Goal: Information Seeking & Learning: Learn about a topic

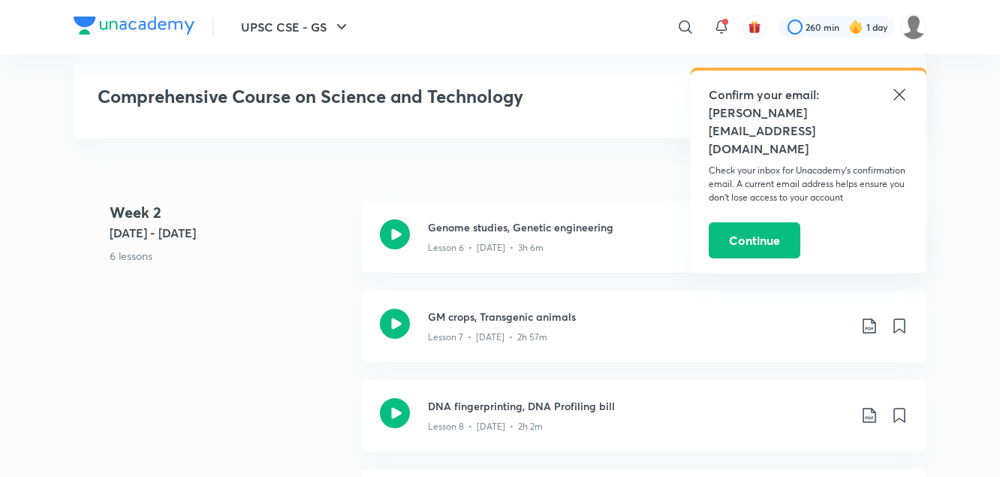
scroll to position [1269, 0]
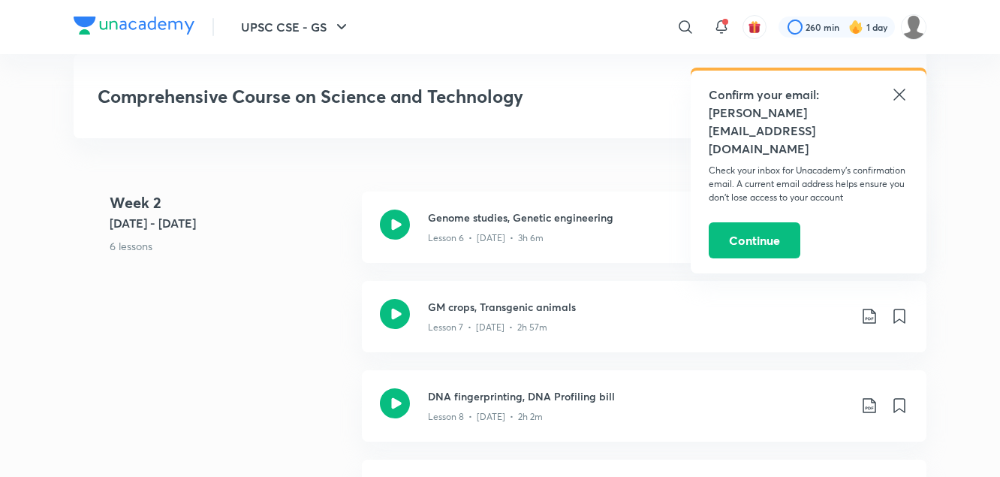
scroll to position [1306, 0]
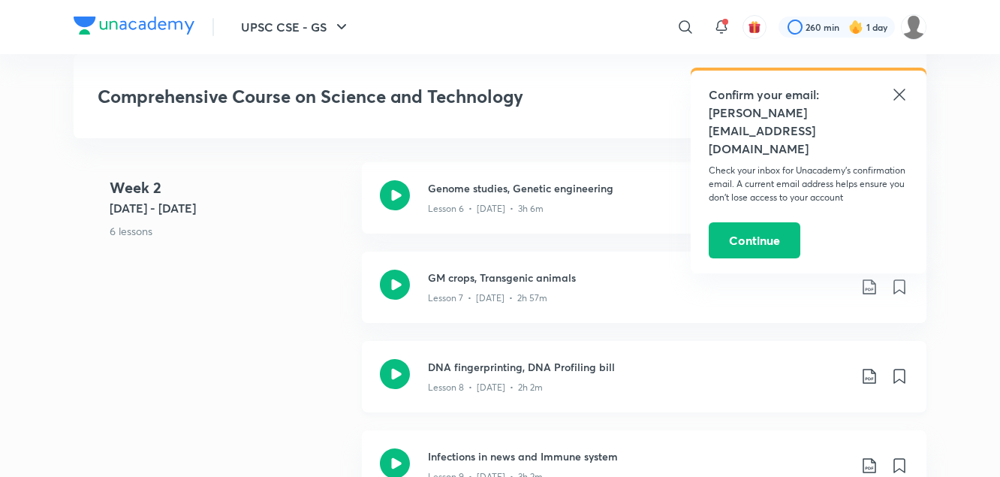
click at [454, 375] on div "Lesson 8 • [DATE] • 2h 2m" at bounding box center [638, 385] width 420 height 20
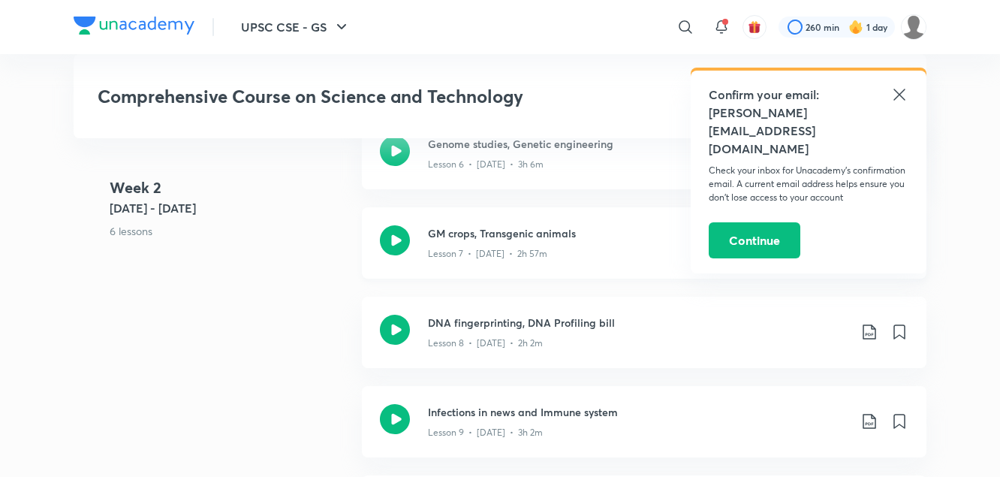
click at [463, 253] on p "Lesson 7 • [DATE] • 2h 57m" at bounding box center [487, 254] width 119 height 14
